Goal: Feedback & Contribution: Leave review/rating

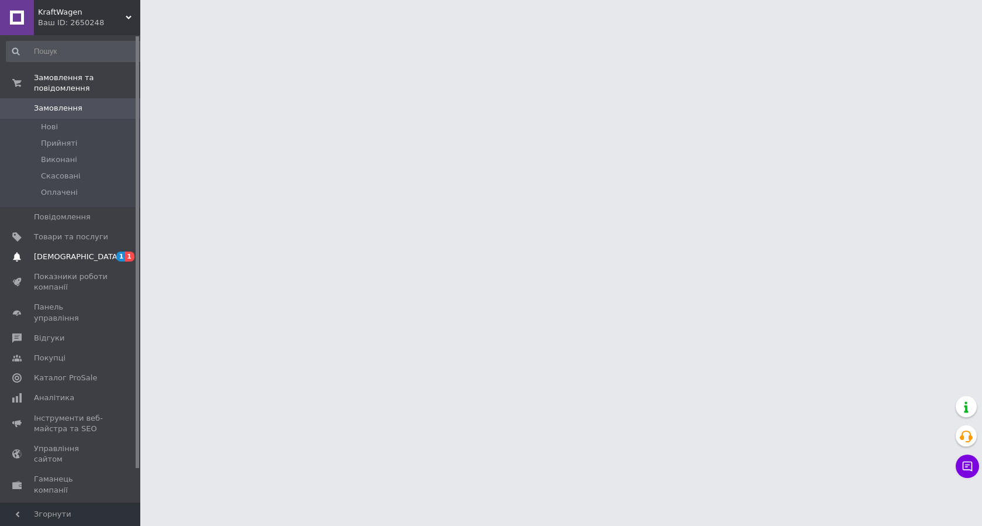
click at [125, 251] on span "1" at bounding box center [120, 256] width 9 height 10
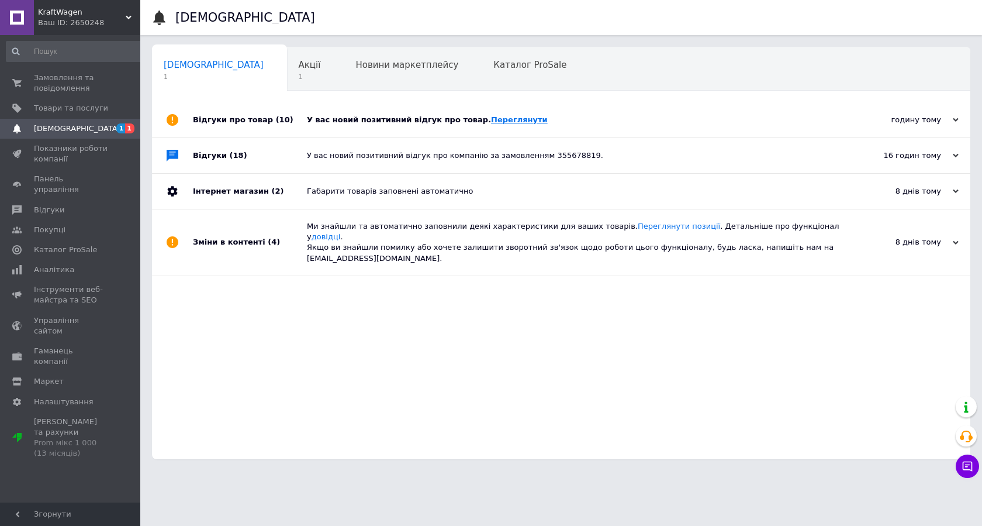
click at [491, 121] on link "Переглянути" at bounding box center [519, 119] width 57 height 9
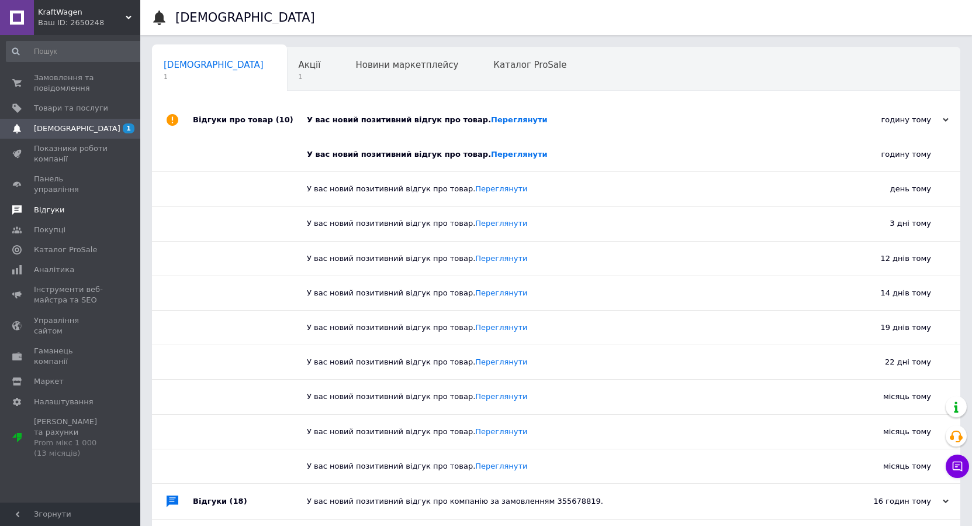
click at [43, 205] on span "Відгуки" at bounding box center [49, 210] width 30 height 11
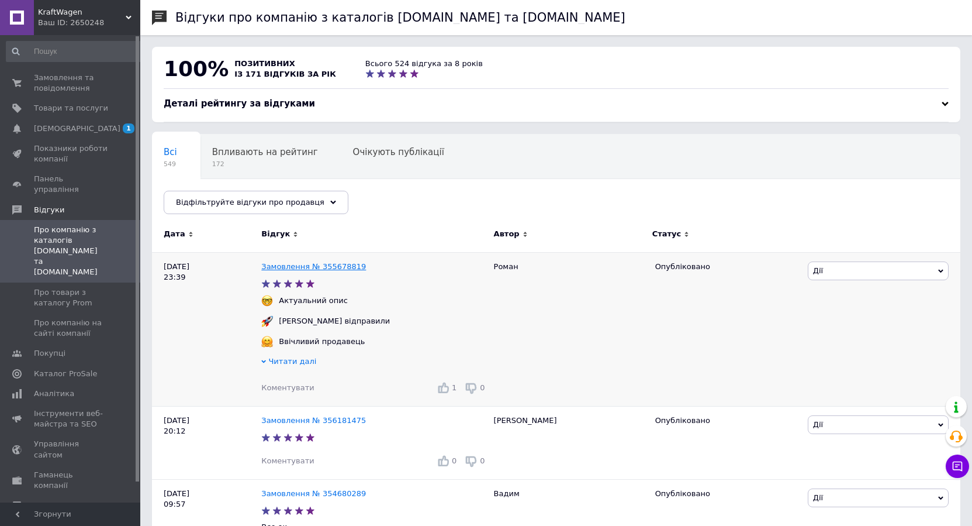
click at [337, 268] on link "Замовлення № 355678819" at bounding box center [313, 266] width 105 height 9
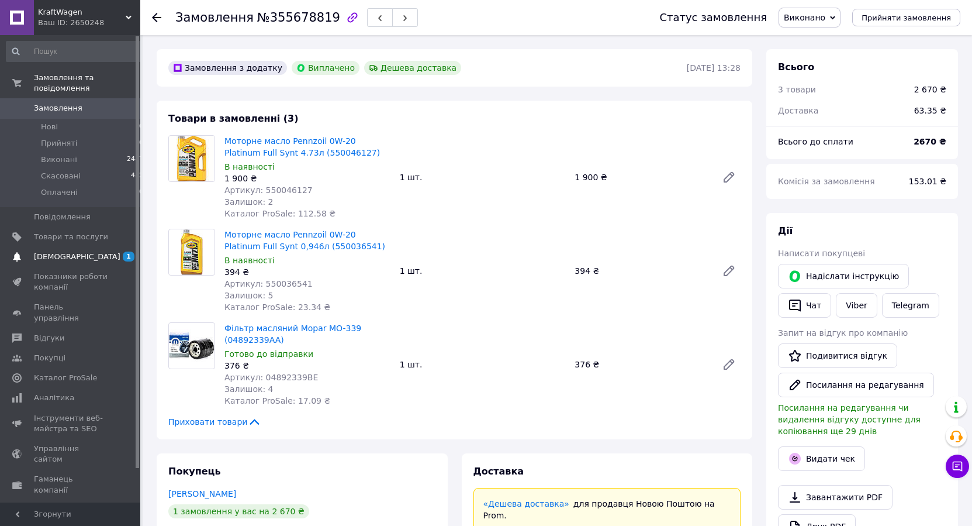
scroll to position [157, 0]
click at [129, 251] on span "1" at bounding box center [129, 256] width 12 height 10
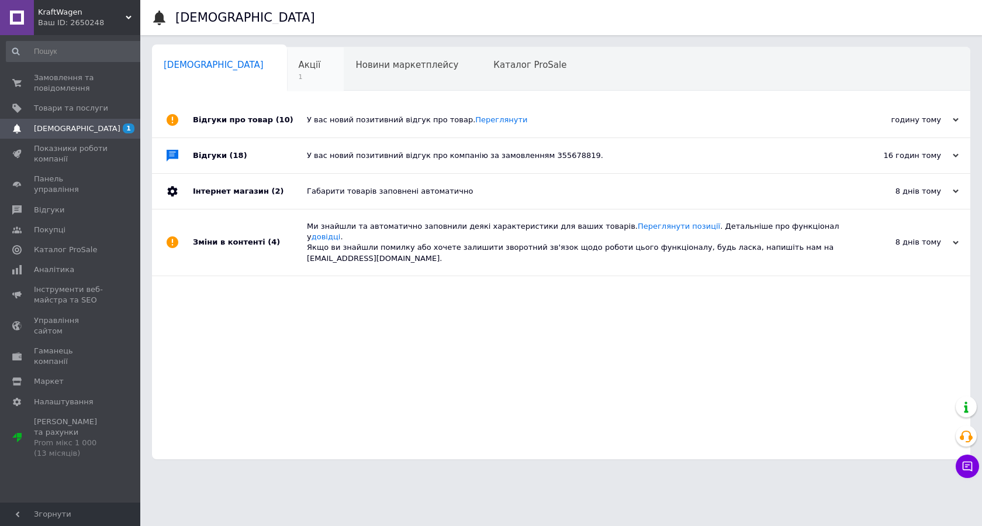
click at [299, 65] on span "Акції" at bounding box center [310, 65] width 22 height 11
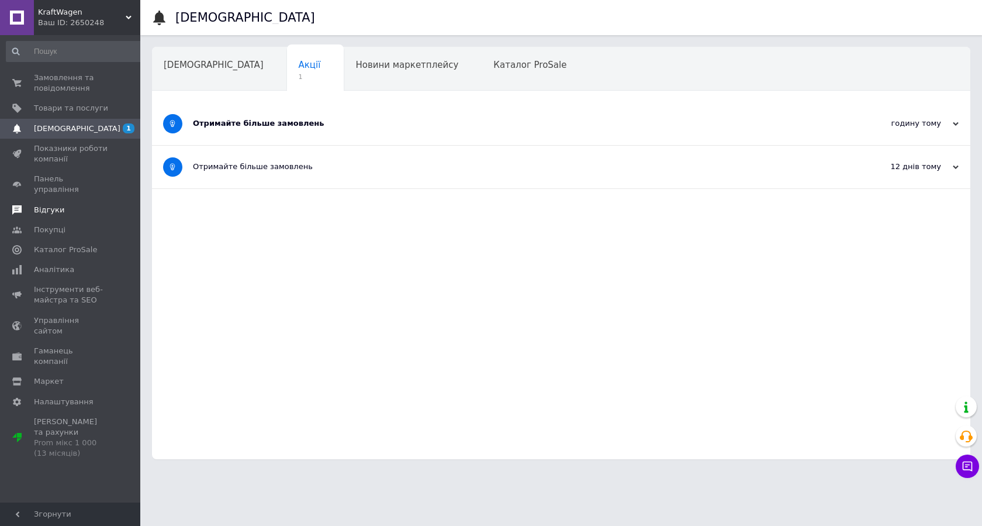
click at [35, 205] on span "Відгуки" at bounding box center [49, 210] width 30 height 11
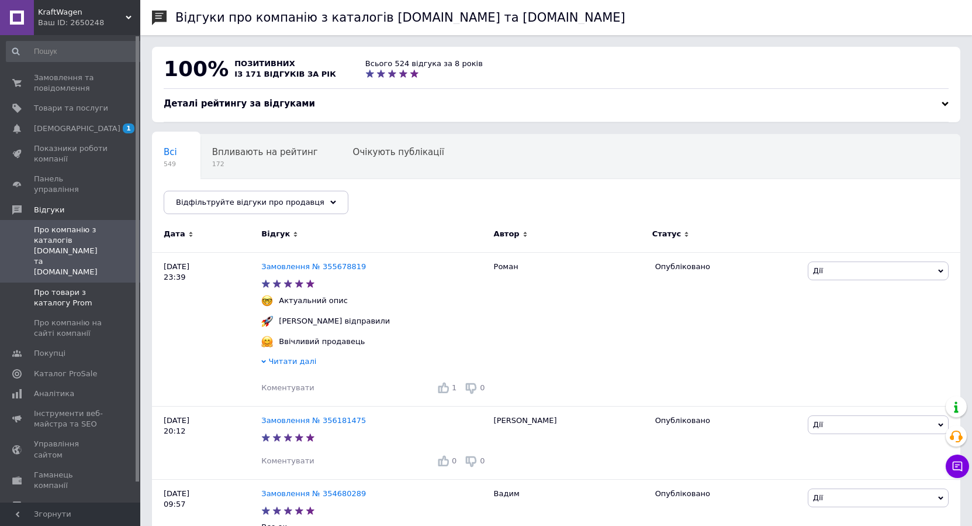
click at [60, 287] on span "Про товари з каталогу Prom" at bounding box center [71, 297] width 74 height 21
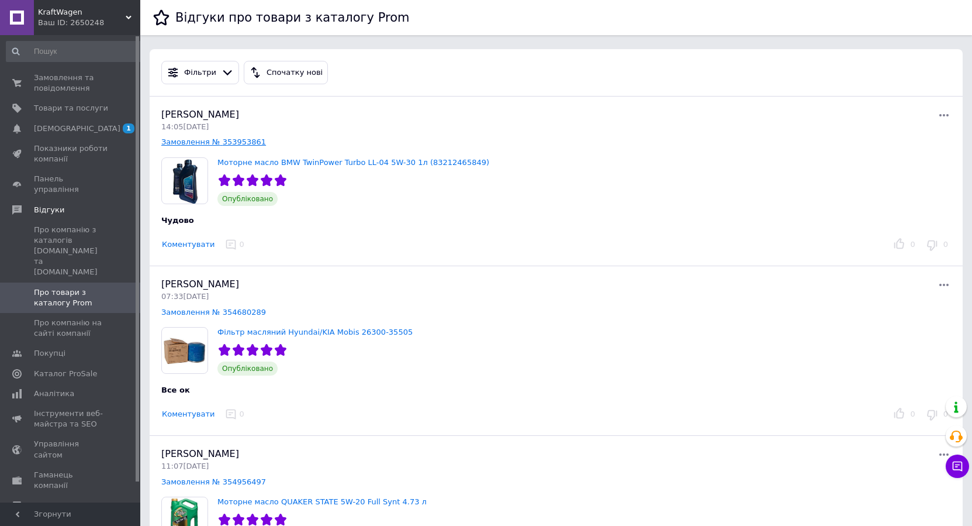
click at [236, 141] on link "Замовлення № 353953861" at bounding box center [213, 141] width 105 height 9
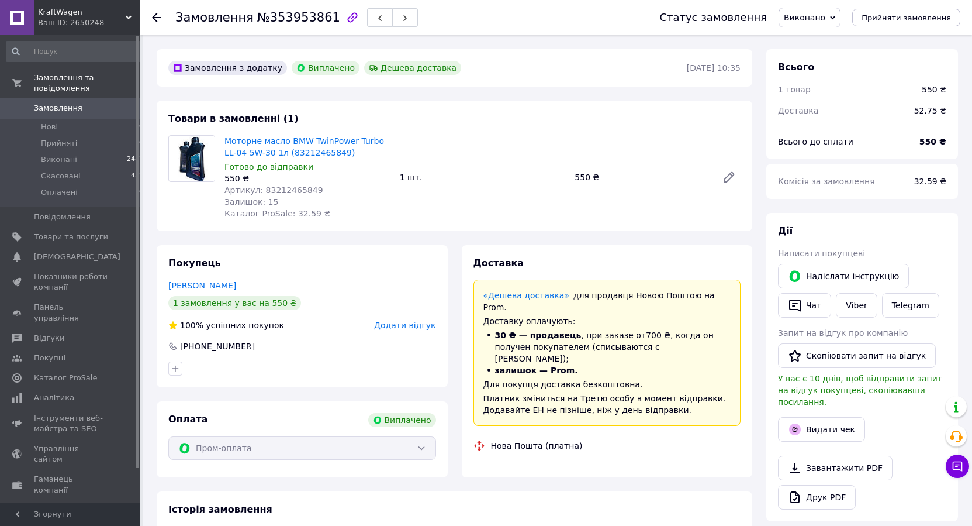
scroll to position [44, 0]
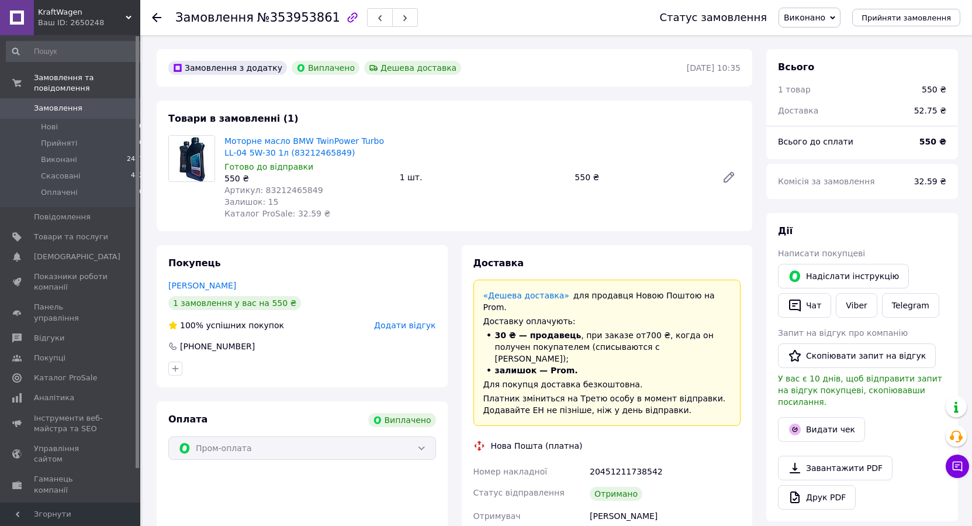
click at [423, 329] on span "Додати відгук" at bounding box center [404, 324] width 61 height 9
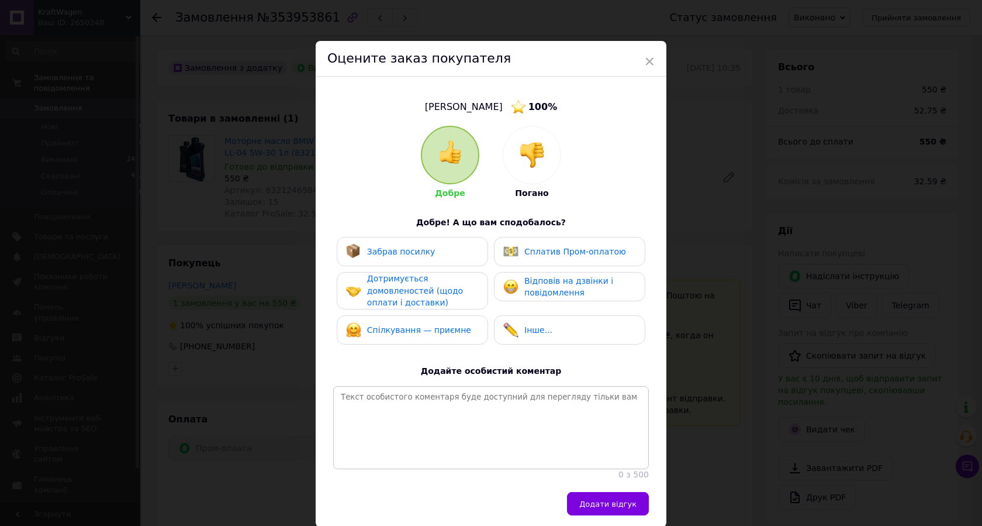
click at [436, 331] on span "Спілкування — приємне" at bounding box center [419, 329] width 104 height 9
click at [424, 283] on div "Дотримується домовленостей (щодо оплати і доставки)" at bounding box center [422, 290] width 111 height 36
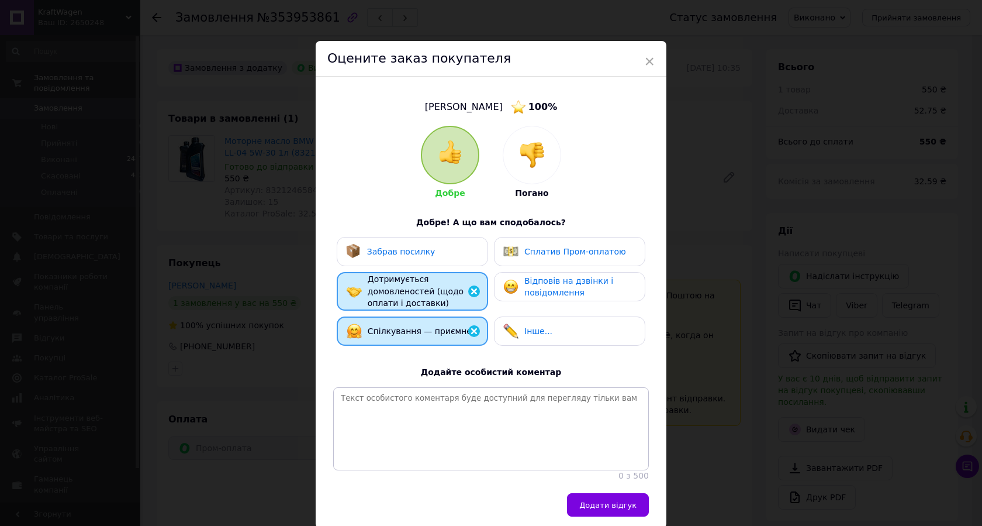
click at [438, 253] on div "Забрав посилку" at bounding box center [412, 251] width 133 height 15
click at [559, 247] on span "Сплатив Пром-оплатою" at bounding box center [575, 251] width 102 height 9
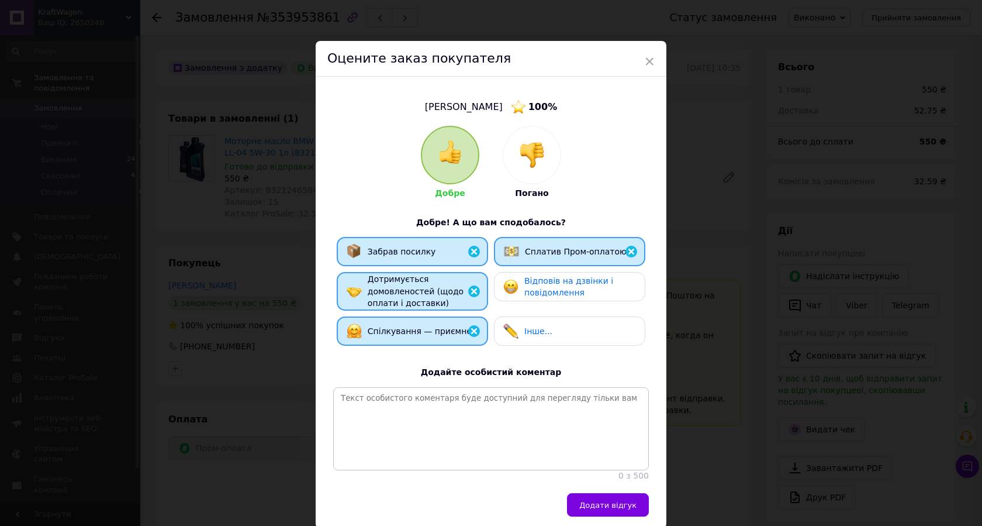
click at [551, 292] on span "Відповів на дзвінки і повідомлення" at bounding box center [568, 287] width 89 height 22
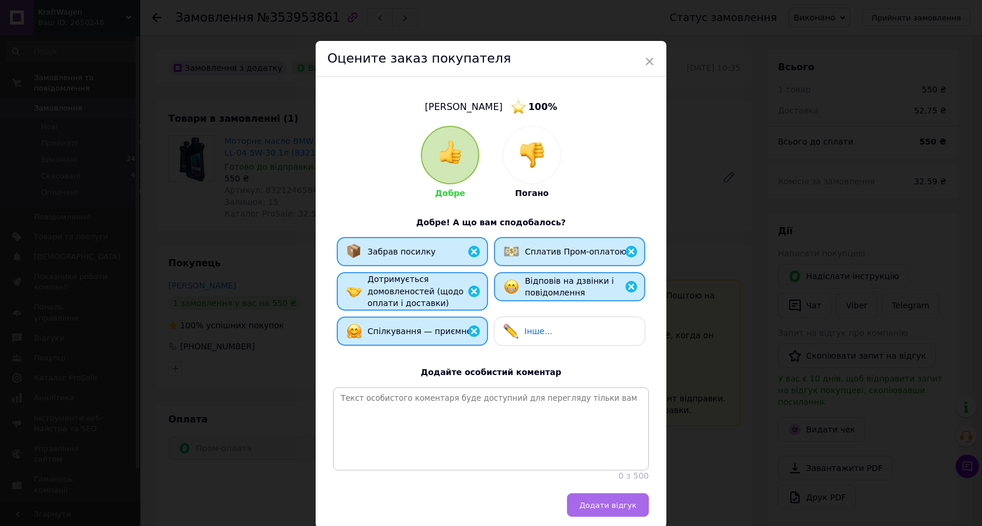
click at [606, 516] on button "Додати відгук" at bounding box center [608, 504] width 82 height 23
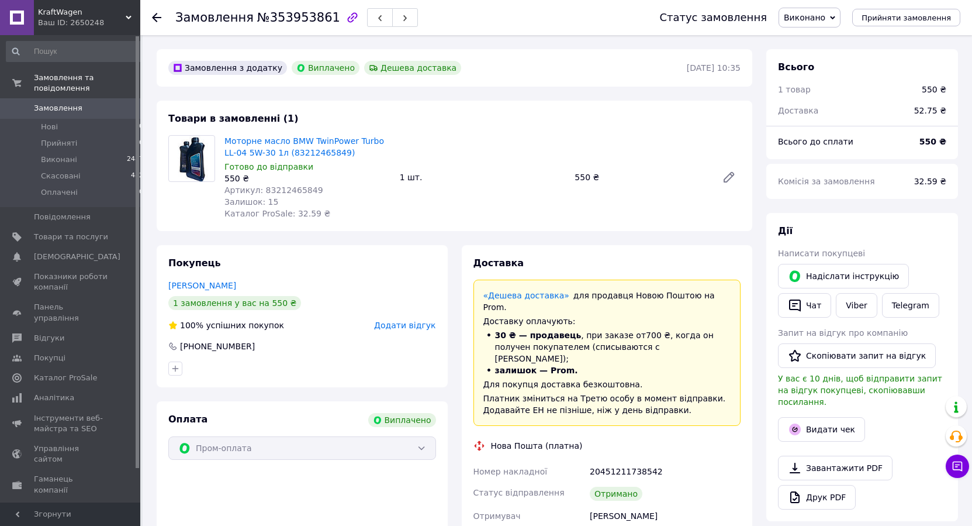
click at [151, 16] on div "Замовлення №353953861 Статус замовлення Виконано Прийнято Скасовано Оплачено Пр…" at bounding box center [556, 17] width 832 height 35
click at [160, 16] on icon at bounding box center [156, 17] width 9 height 9
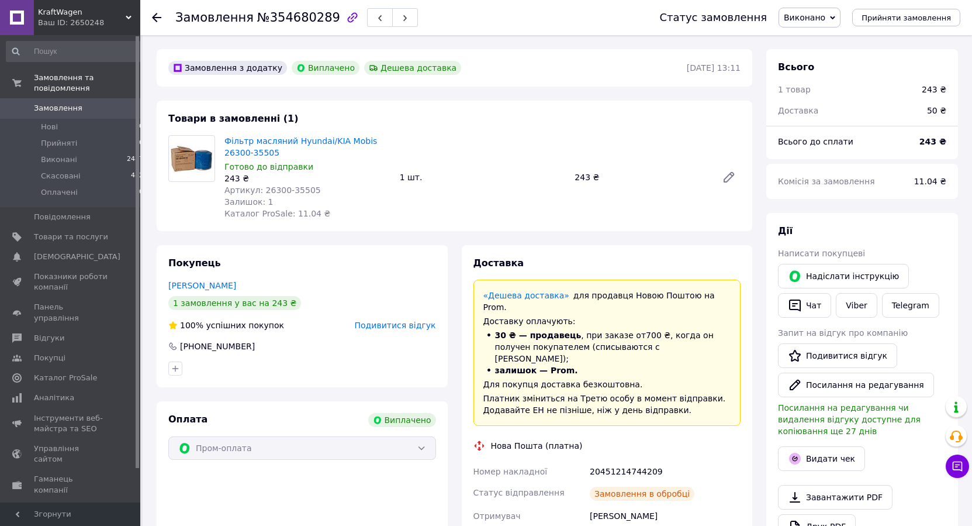
scroll to position [9, 0]
click at [157, 16] on icon at bounding box center [156, 17] width 9 height 9
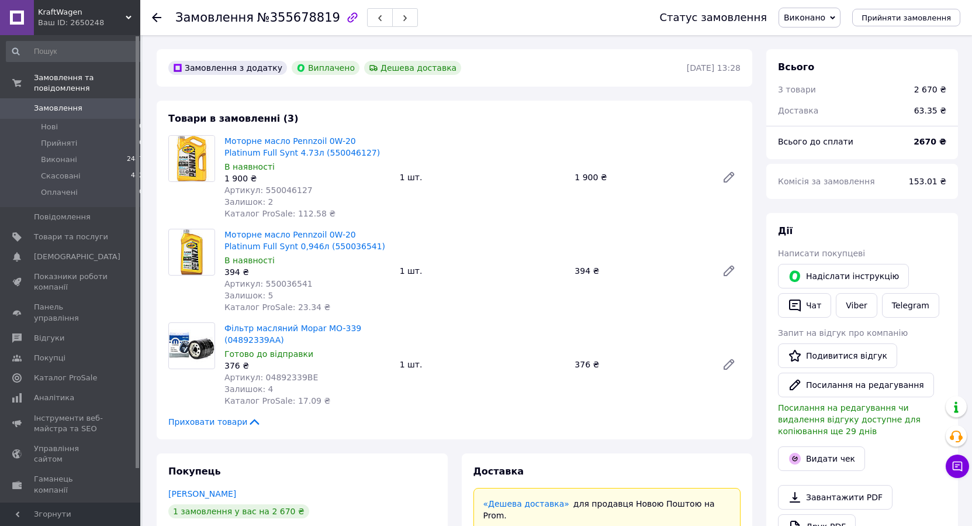
scroll to position [157, 0]
click at [63, 77] on span "Замовлення та повідомлення" at bounding box center [87, 82] width 106 height 21
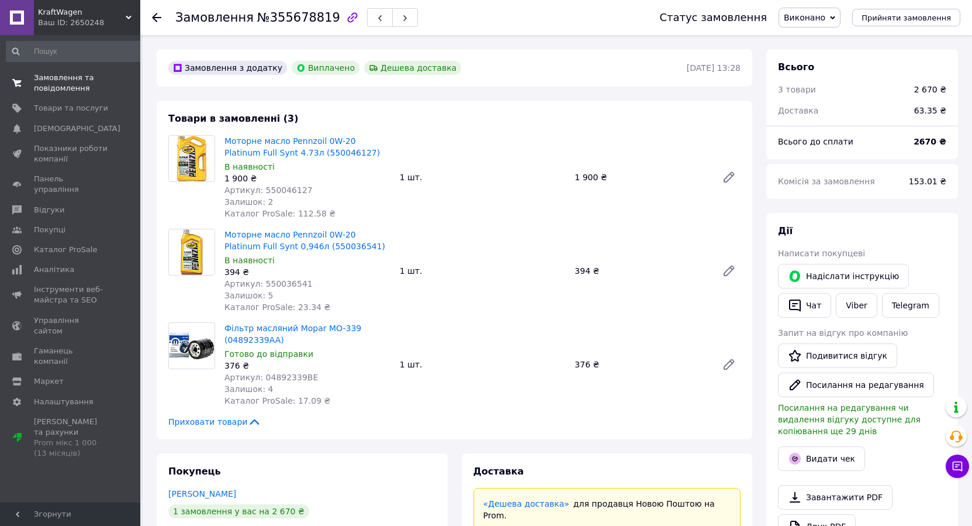
click at [61, 82] on span "Замовлення та повідомлення" at bounding box center [71, 82] width 74 height 21
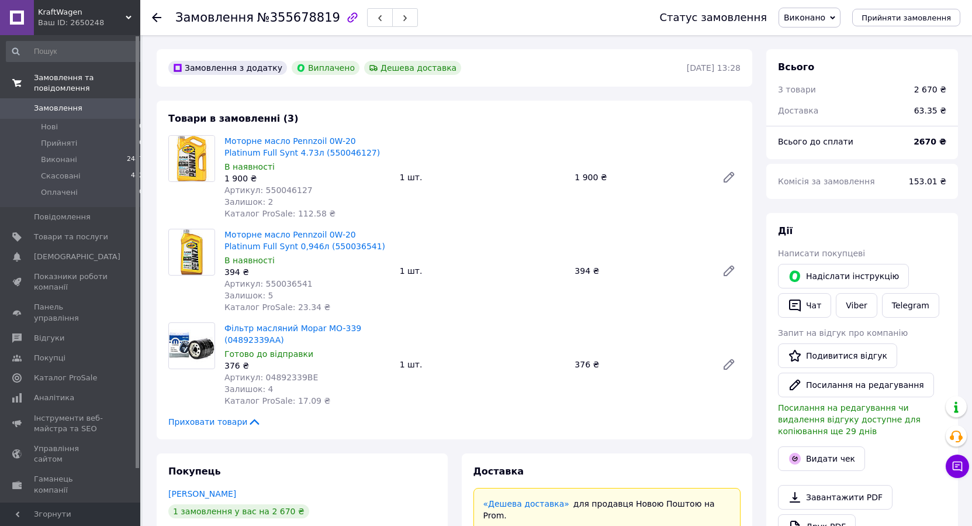
click at [71, 74] on span "Замовлення та повідомлення" at bounding box center [87, 82] width 106 height 21
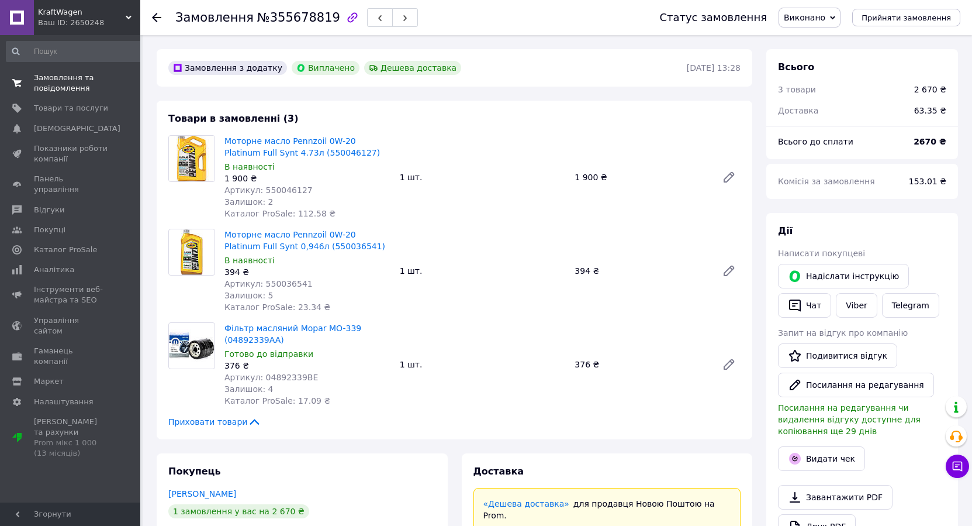
click at [65, 78] on span "Замовлення та повідомлення" at bounding box center [71, 82] width 74 height 21
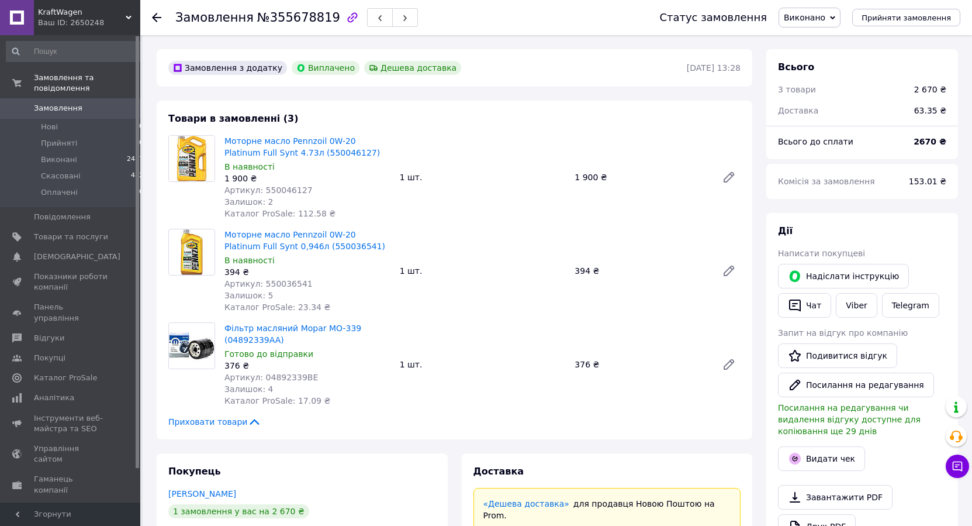
click at [153, 16] on use at bounding box center [156, 17] width 9 height 9
